Goal: Task Accomplishment & Management: Complete application form

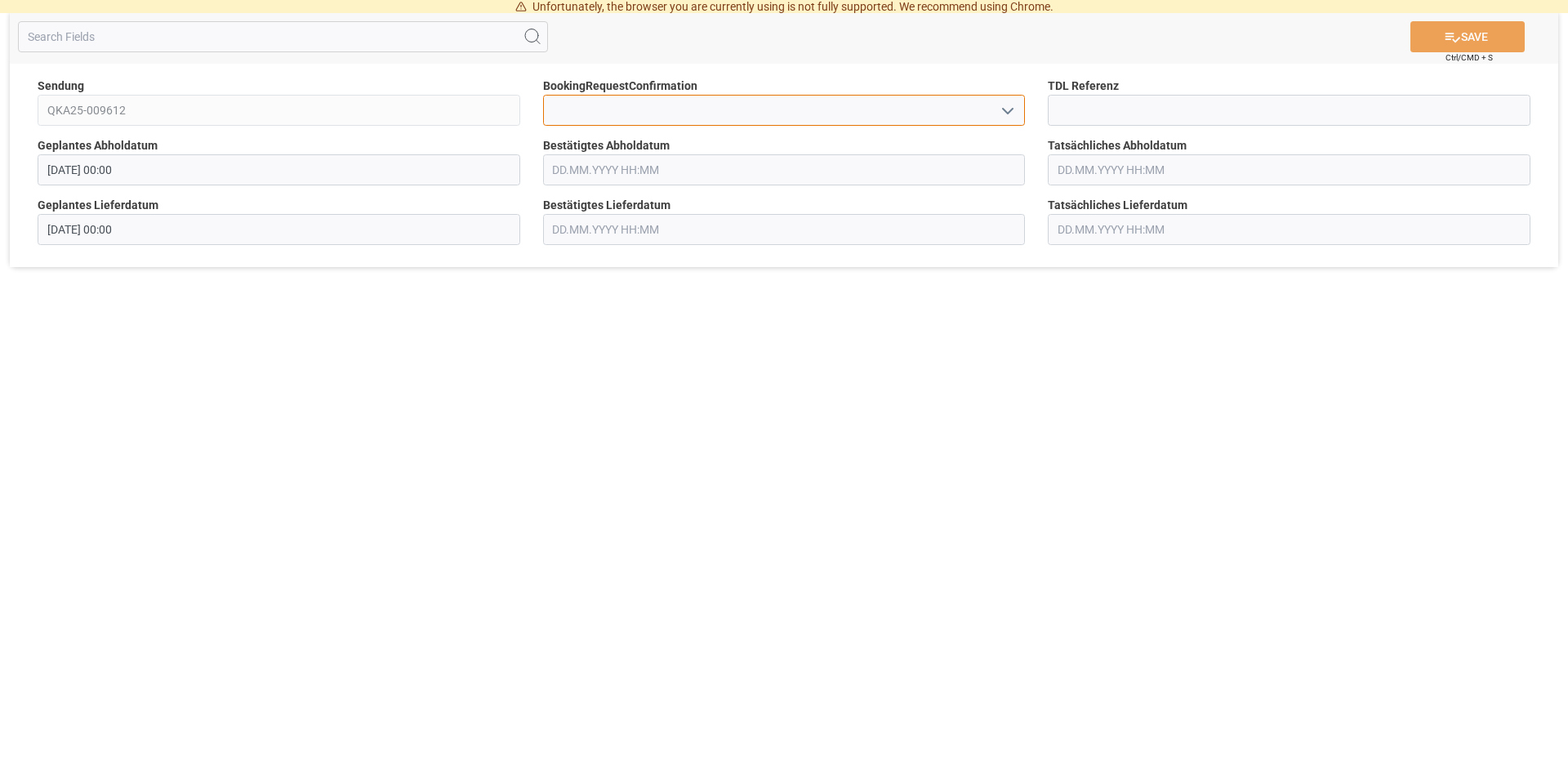
click at [590, 112] on input at bounding box center [784, 110] width 483 height 31
click at [1157, 113] on input at bounding box center [1289, 110] width 483 height 31
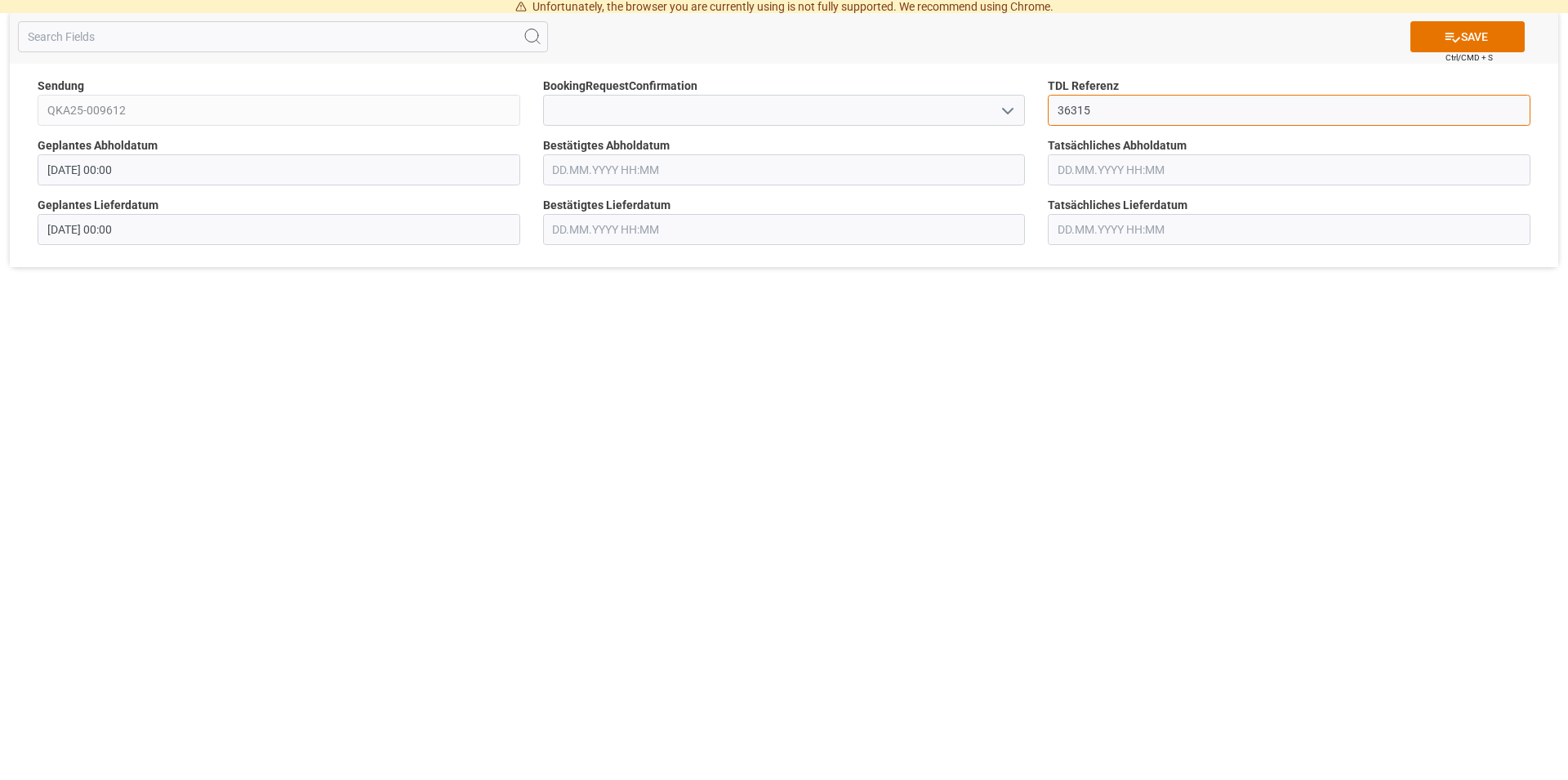
type input "36315"
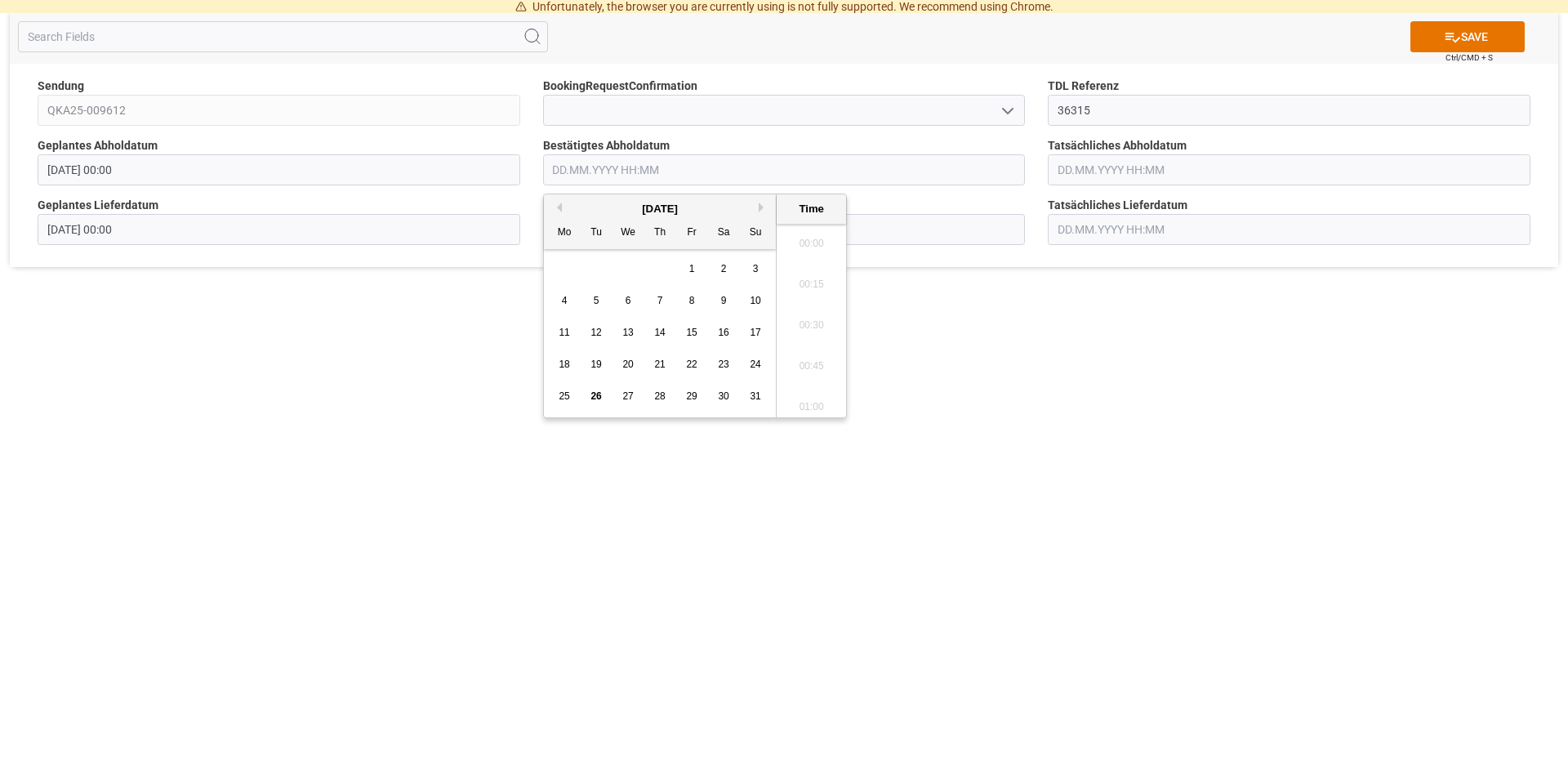
scroll to position [1965, 0]
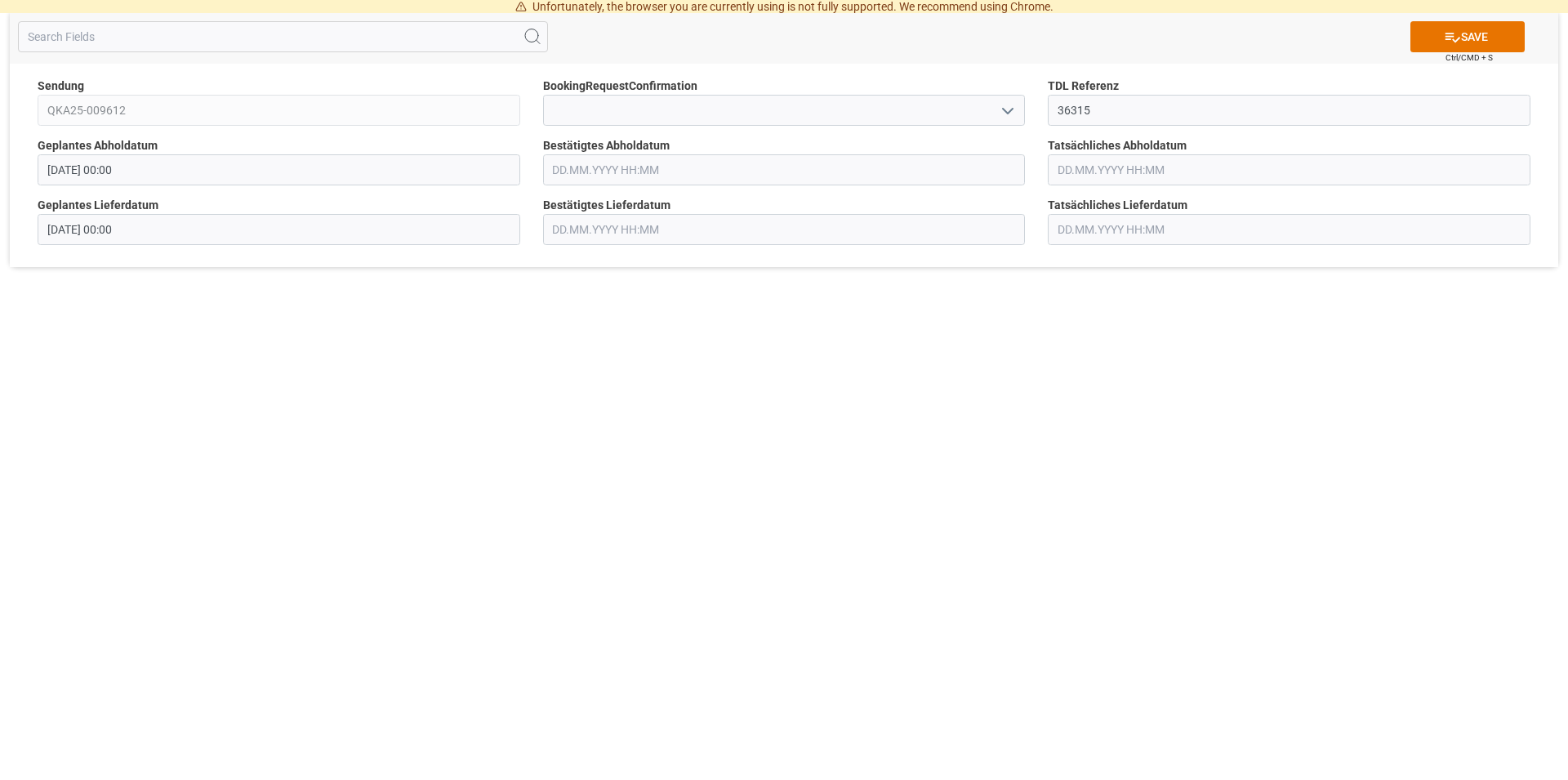
click at [1009, 115] on icon "open menu" at bounding box center [1008, 111] width 20 height 20
click at [1009, 115] on icon "close menu" at bounding box center [1008, 111] width 20 height 20
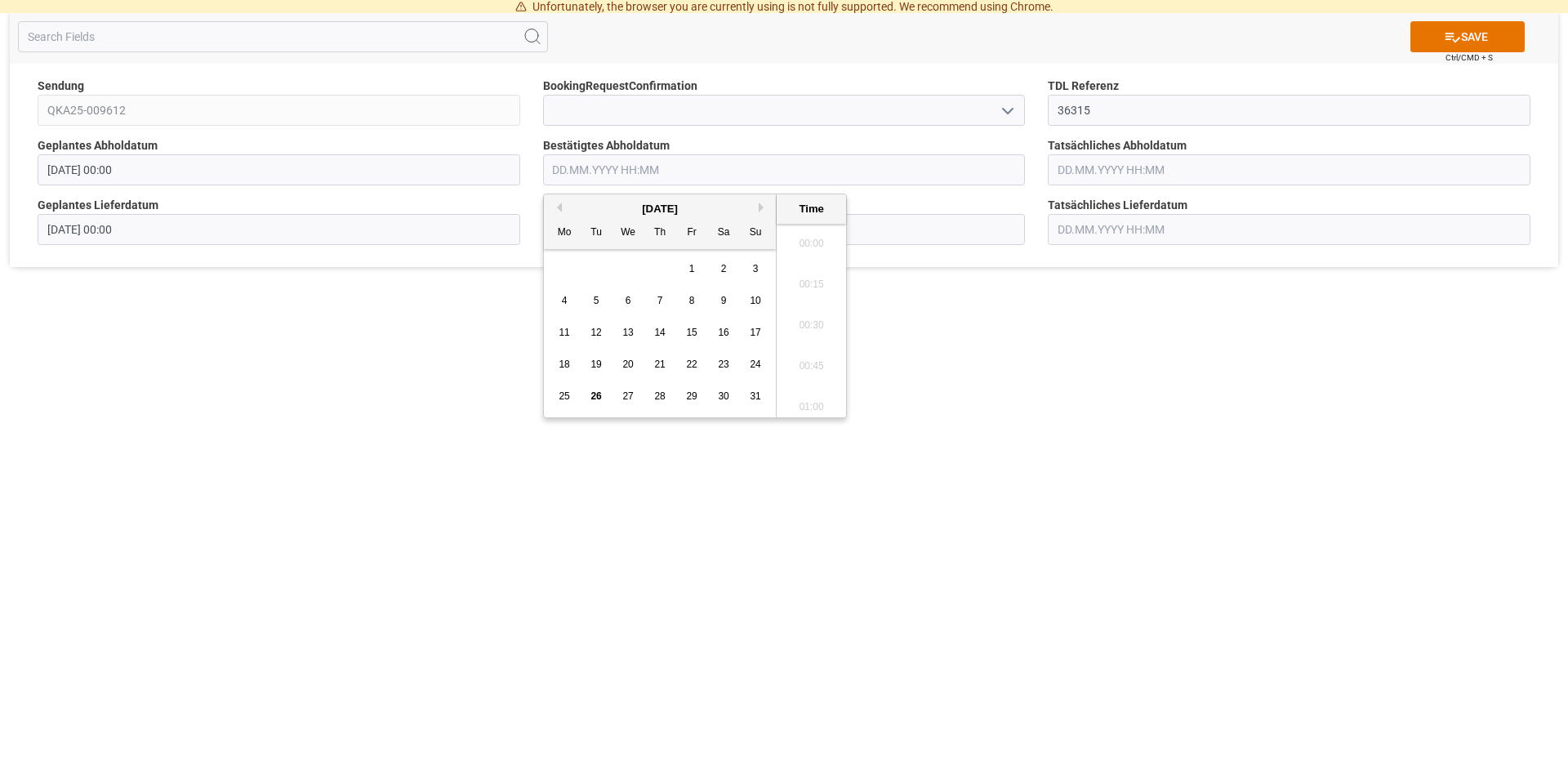
click at [692, 170] on input "text" at bounding box center [784, 169] width 483 height 31
click at [659, 400] on span "28" at bounding box center [659, 396] width 11 height 12
click at [805, 323] on li "12:30" at bounding box center [812, 321] width 70 height 41
type input "[DATE] 12:30"
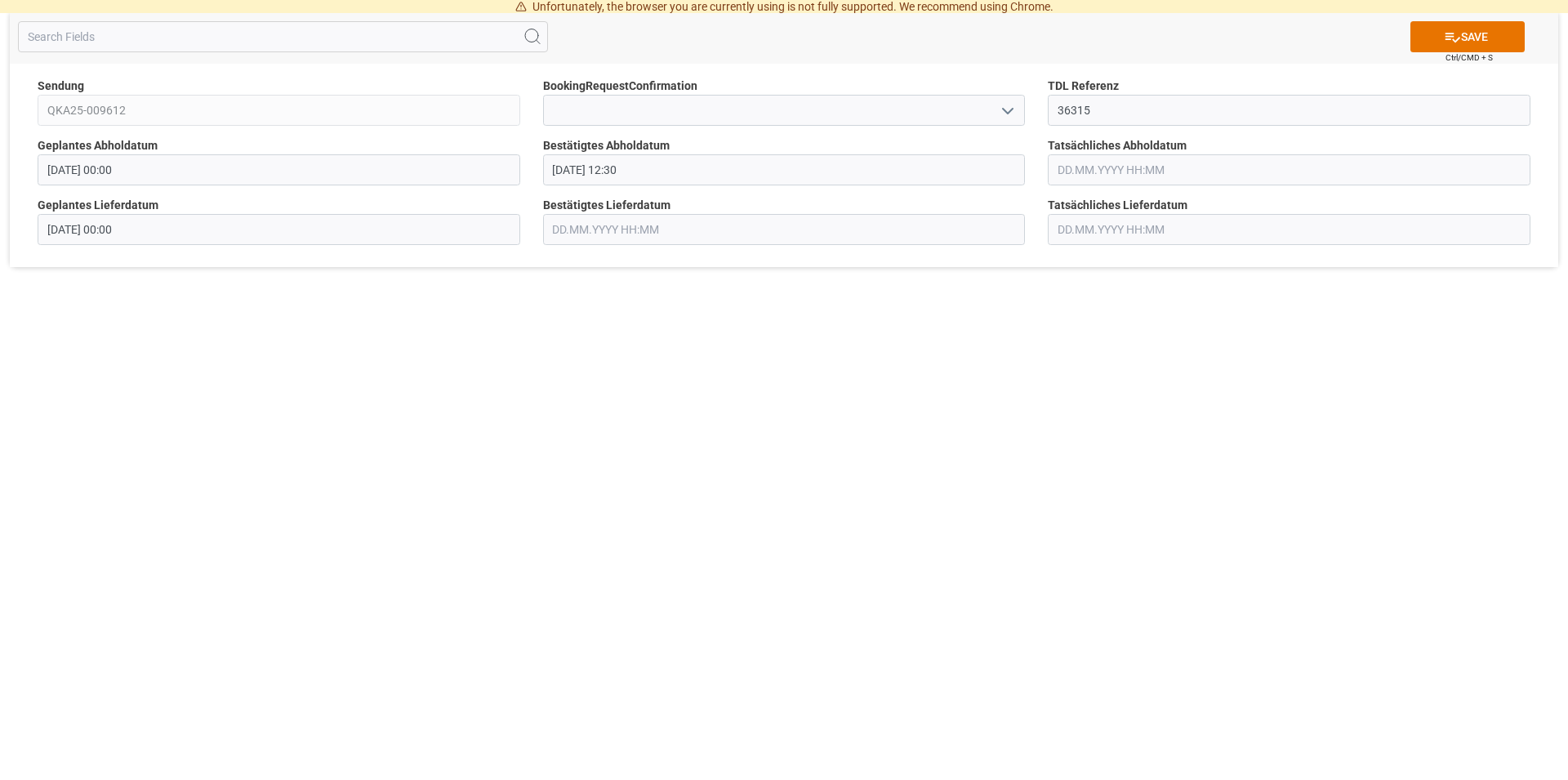
click at [627, 227] on input "text" at bounding box center [784, 229] width 483 height 31
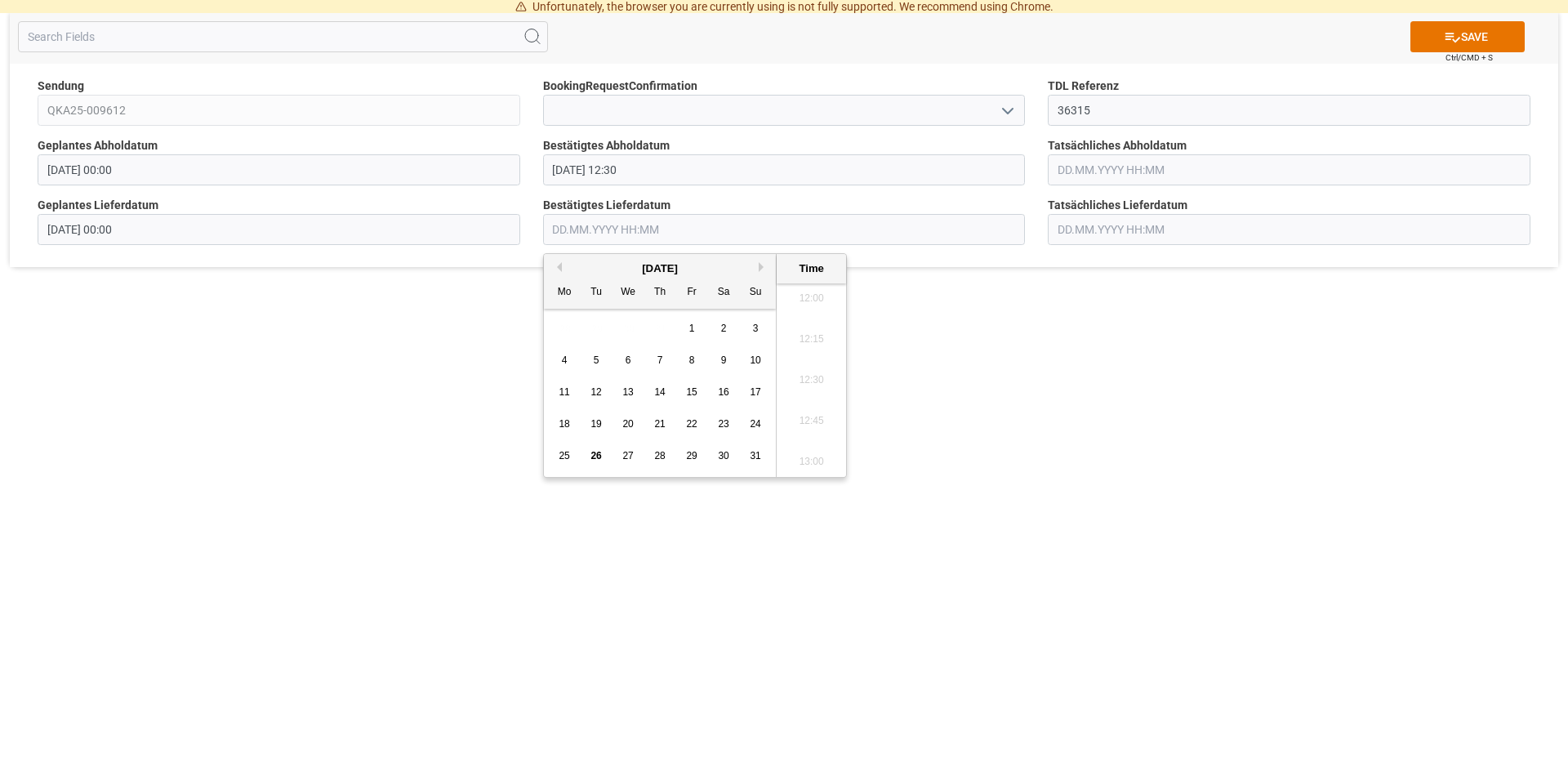
click at [760, 263] on button "Next Month" at bounding box center [764, 267] width 10 height 10
click at [564, 329] on span "1" at bounding box center [564, 328] width 6 height 12
click at [833, 468] on li "13:30" at bounding box center [812, 484] width 70 height 41
type input "[DATE] 13:30"
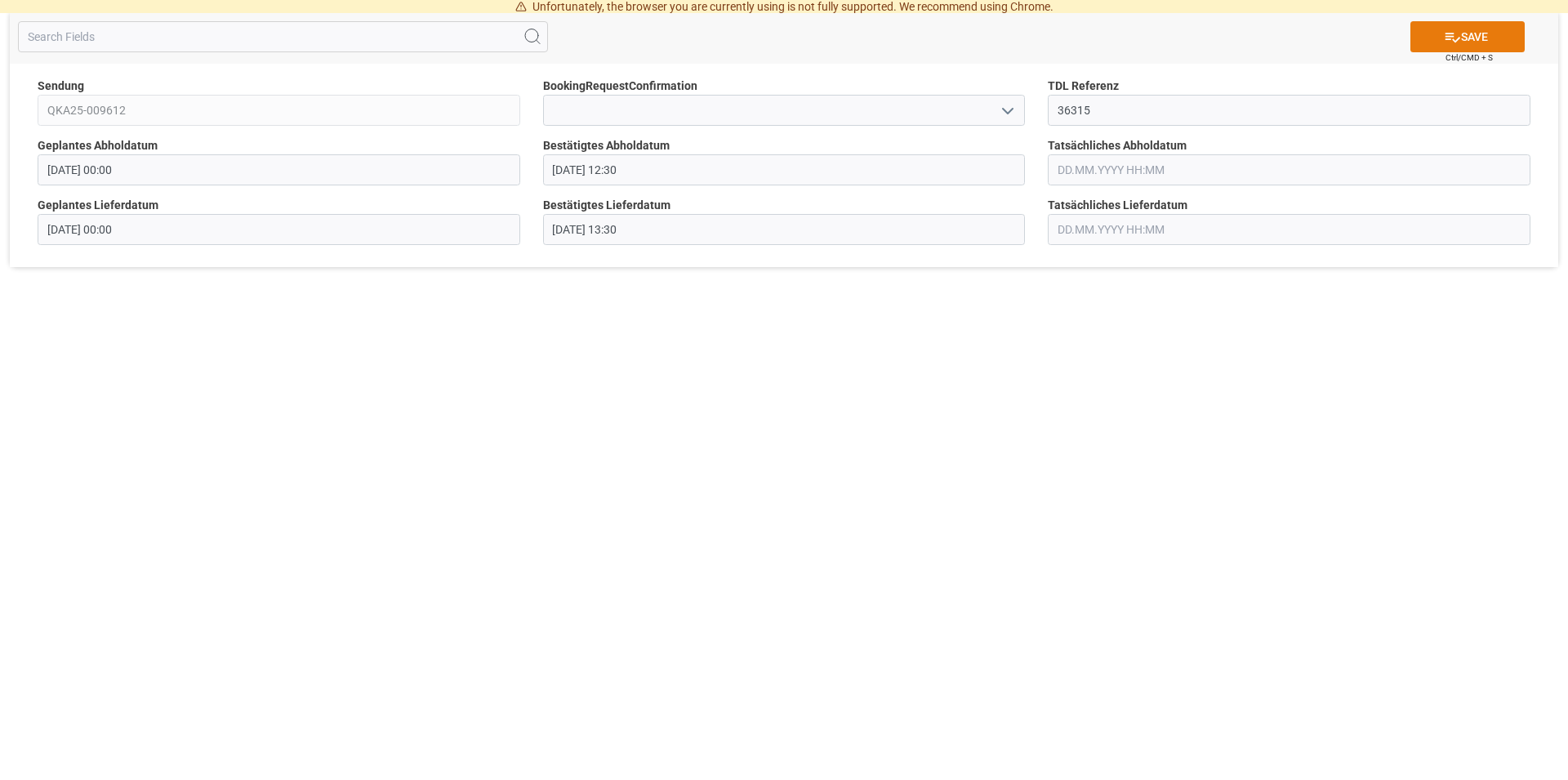
click at [1461, 37] on button "SAVE" at bounding box center [1467, 37] width 115 height 31
click at [1461, 37] on body "Unfortunately, the browser you are currently using is not fully supported. We r…" at bounding box center [784, 390] width 1568 height 780
